Goal: Information Seeking & Learning: Learn about a topic

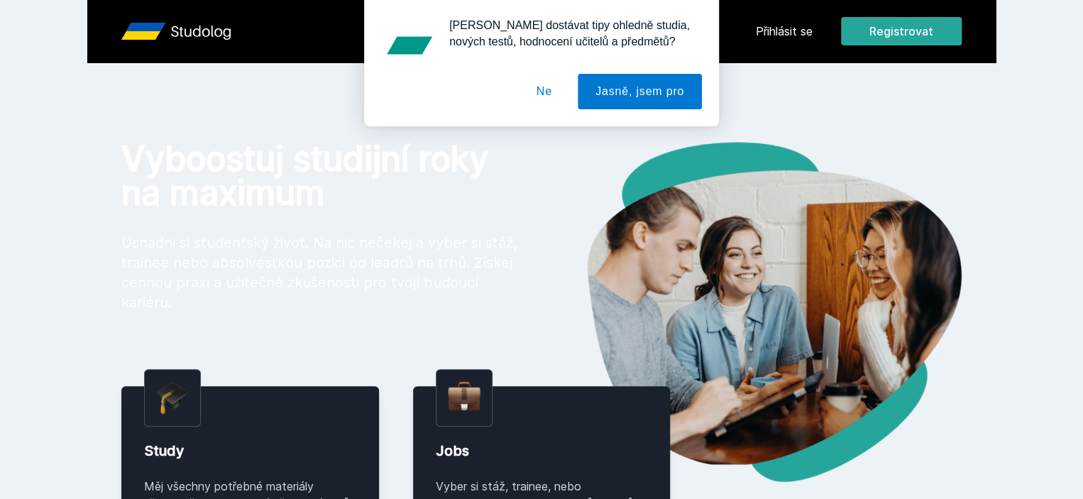
click at [869, 31] on div "Chceš dostávat tipy ohledně studia, nových testů, hodnocení učitelů a předmětů?…" at bounding box center [541, 63] width 1083 height 126
click at [541, 93] on button "Ne" at bounding box center [544, 91] width 51 height 35
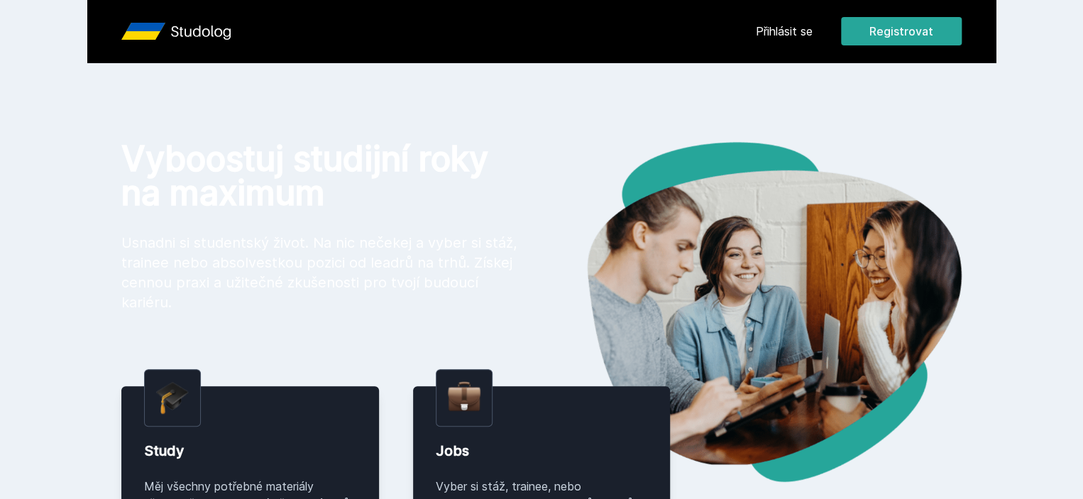
click at [813, 32] on link "Přihlásit se" at bounding box center [784, 31] width 57 height 17
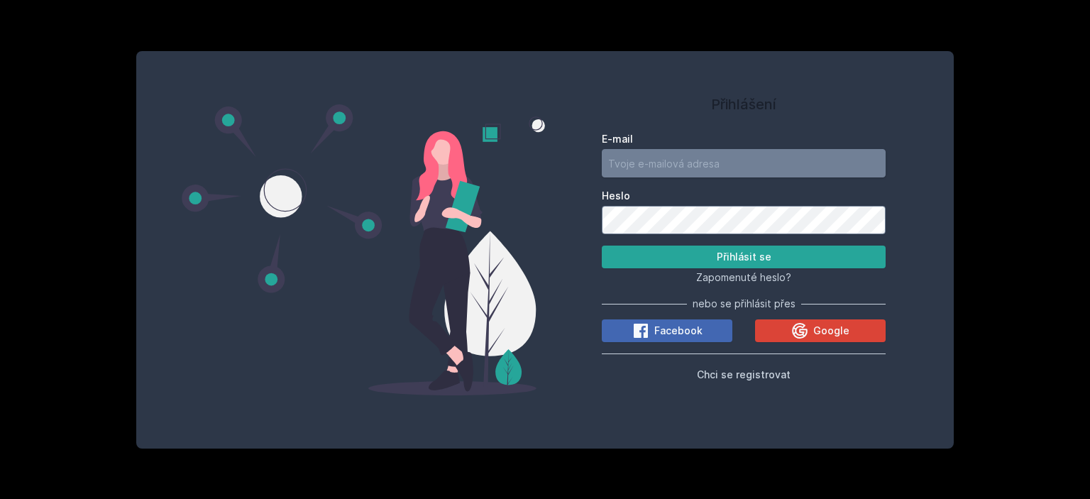
click at [656, 174] on input "E-mail" at bounding box center [744, 163] width 284 height 28
type input "dave.schneider.cz@gmail.com"
click at [812, 334] on div "Google" at bounding box center [820, 330] width 58 height 17
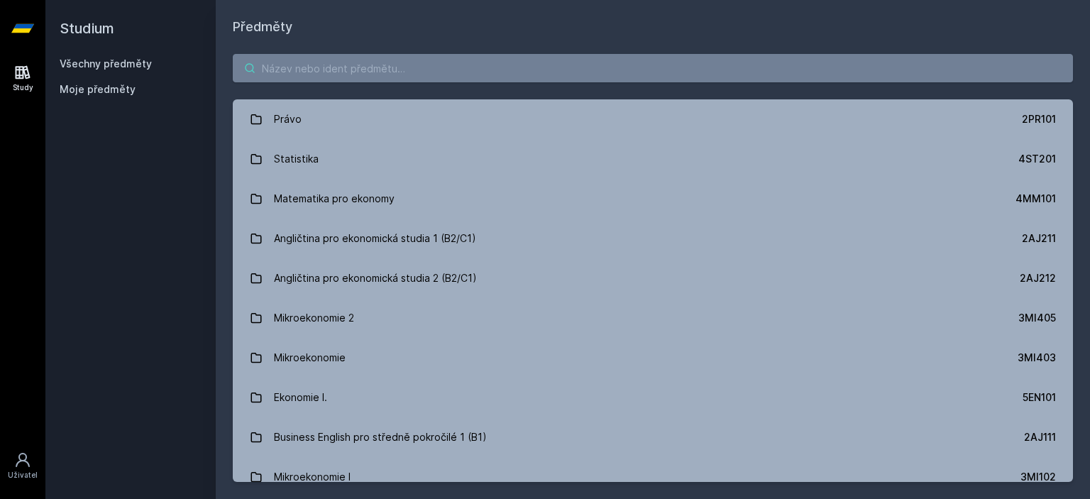
click at [427, 62] on input "search" at bounding box center [653, 68] width 840 height 28
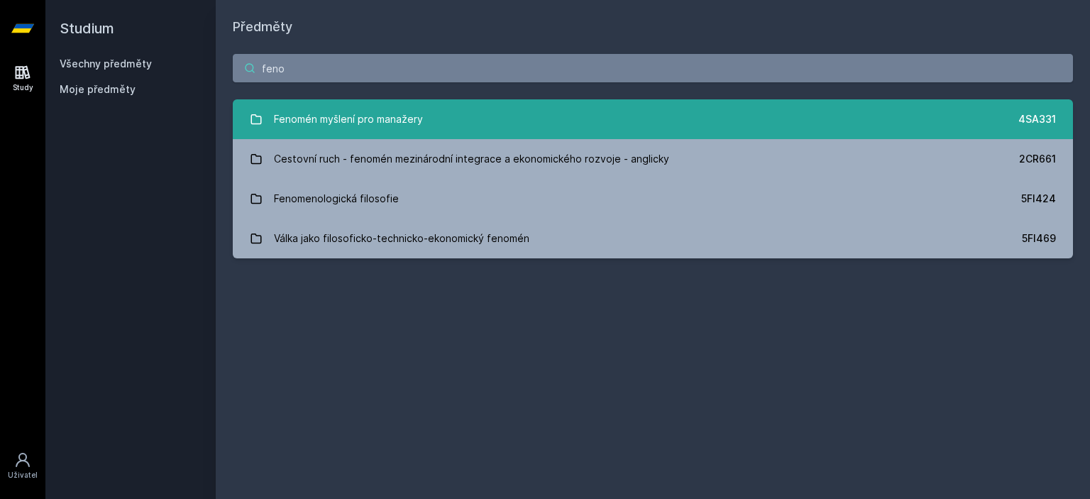
type input "feno"
click at [352, 109] on div "Fenomén myšlení pro manažery" at bounding box center [348, 119] width 149 height 28
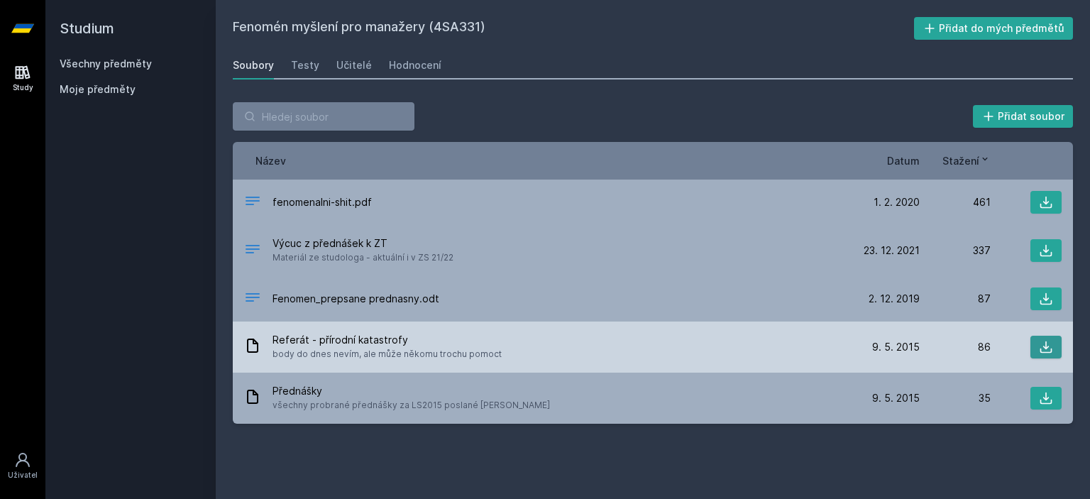
drag, startPoint x: 1028, startPoint y: 348, endPoint x: 1039, endPoint y: 346, distance: 11.7
click at [1039, 346] on div at bounding box center [1026, 347] width 71 height 23
click at [1039, 346] on icon at bounding box center [1046, 347] width 14 height 14
